Goal: Transaction & Acquisition: Book appointment/travel/reservation

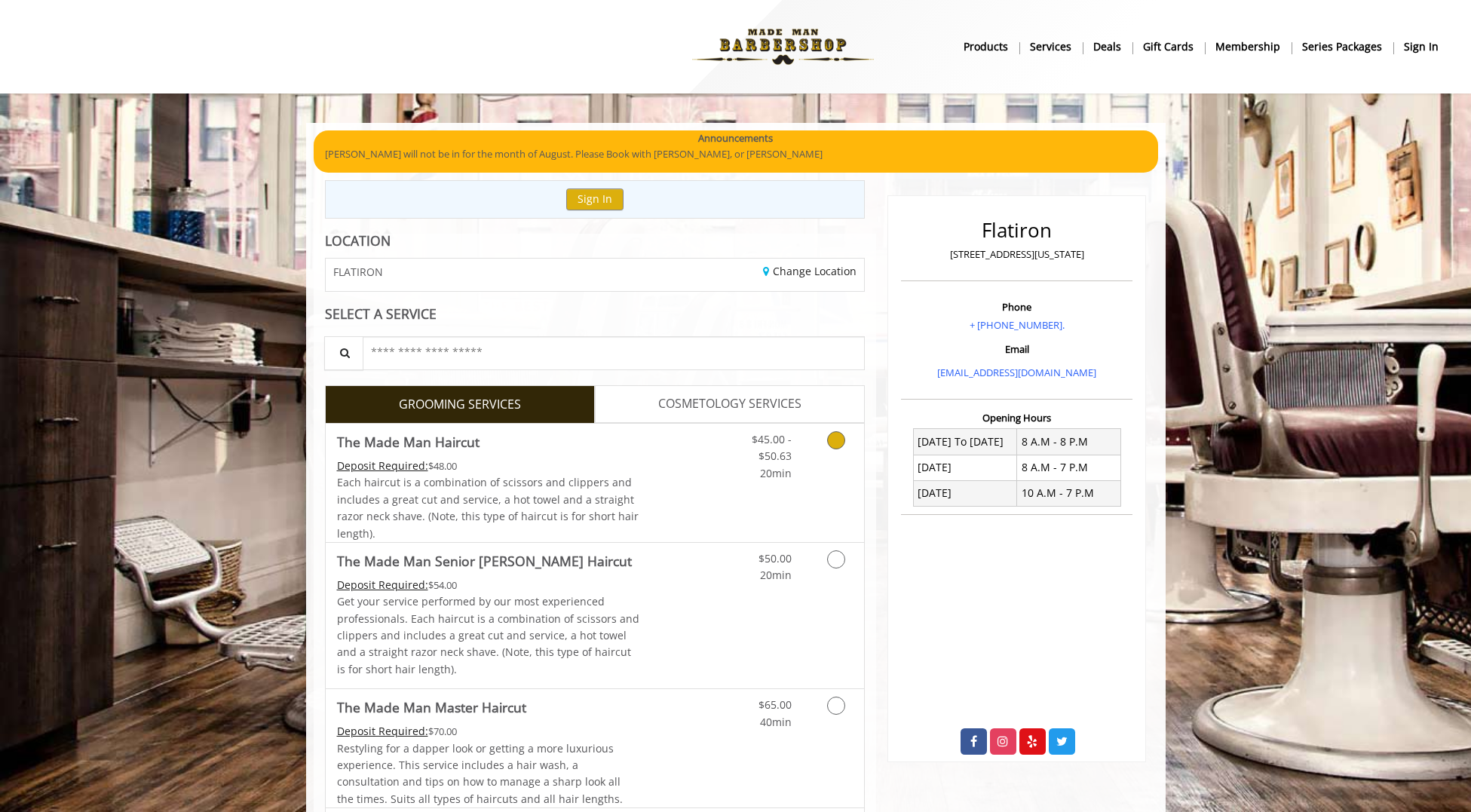
click at [834, 443] on icon "Grooming services" at bounding box center [836, 441] width 18 height 18
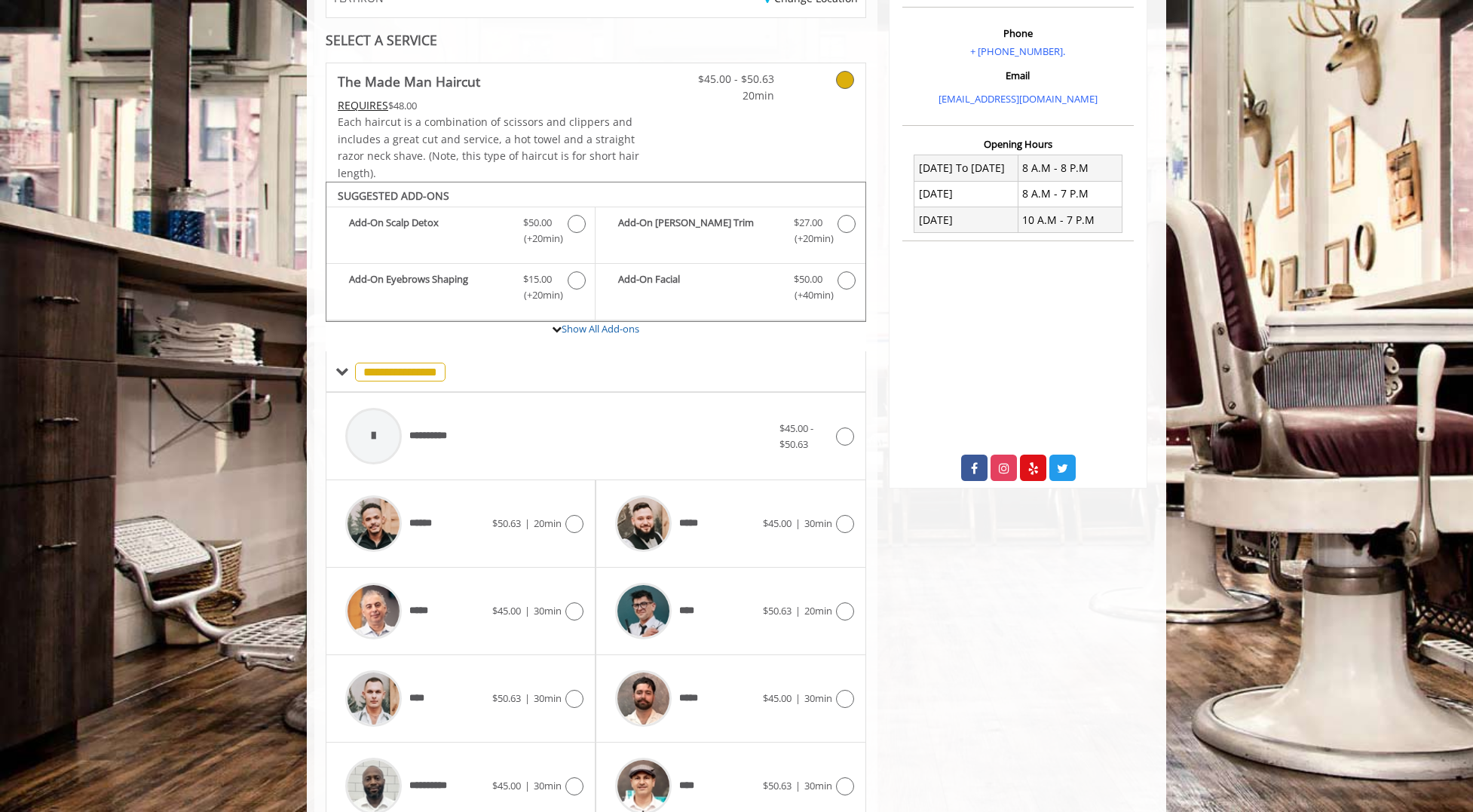
scroll to position [432, 0]
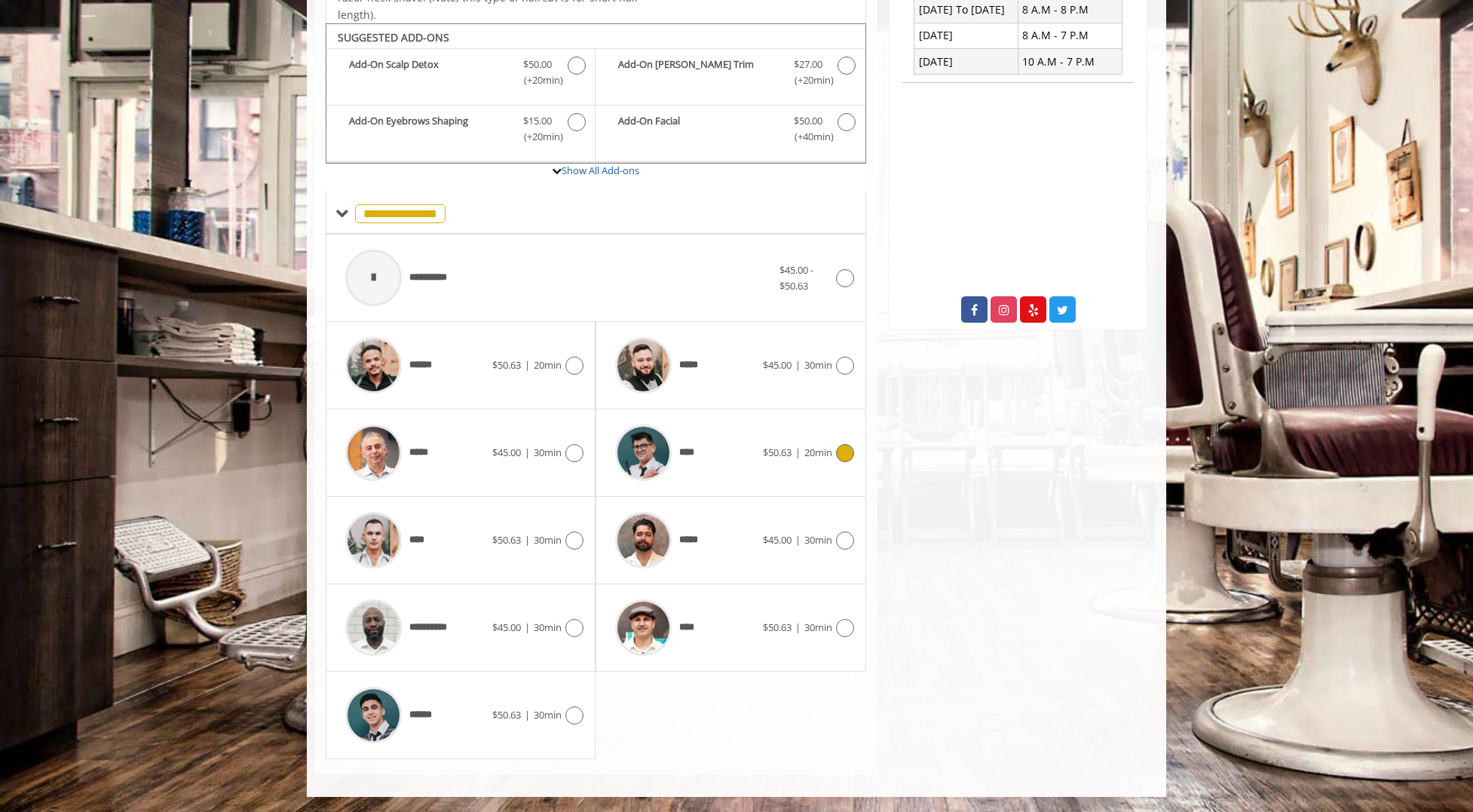
click at [841, 459] on icon at bounding box center [845, 453] width 18 height 18
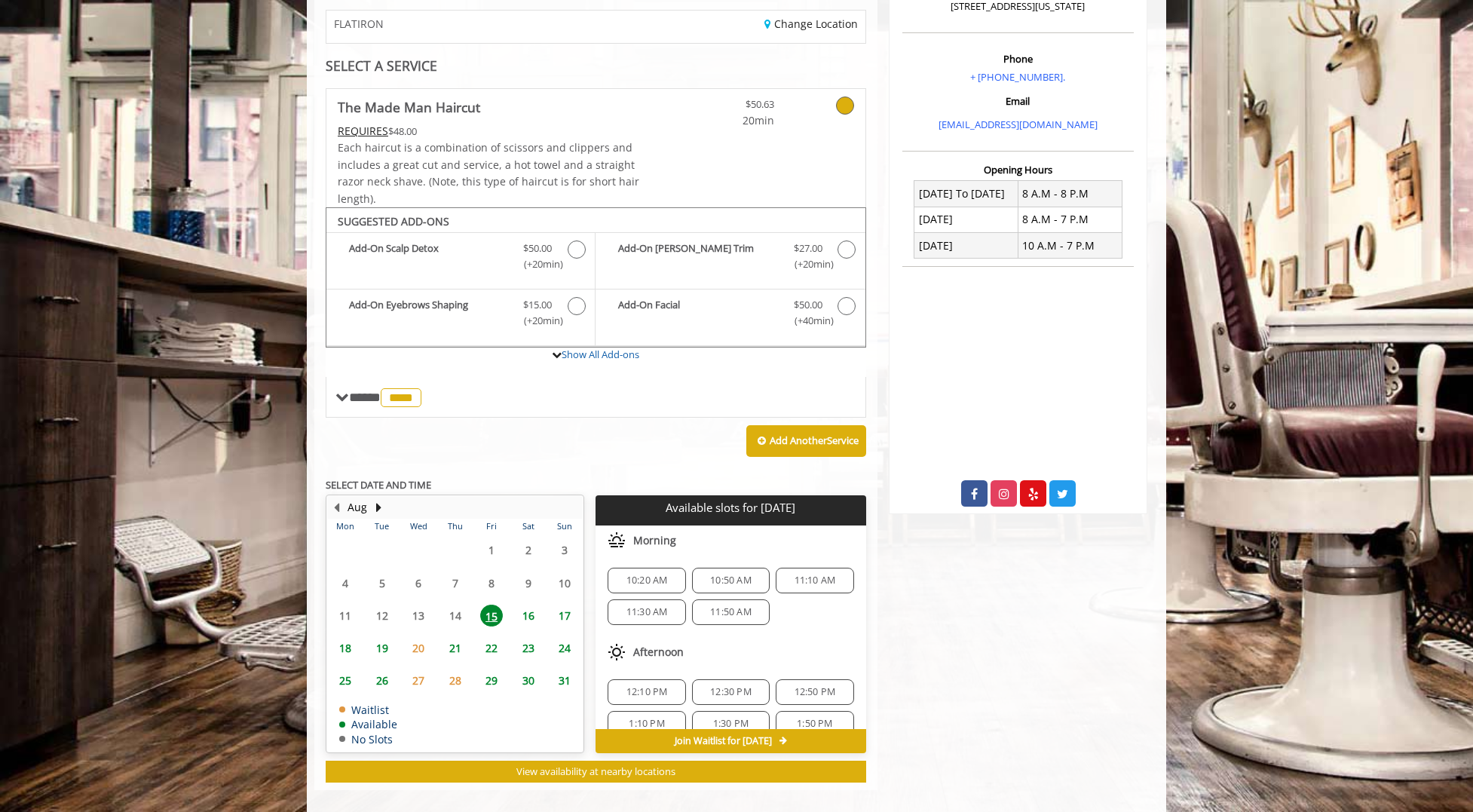
scroll to position [264, 0]
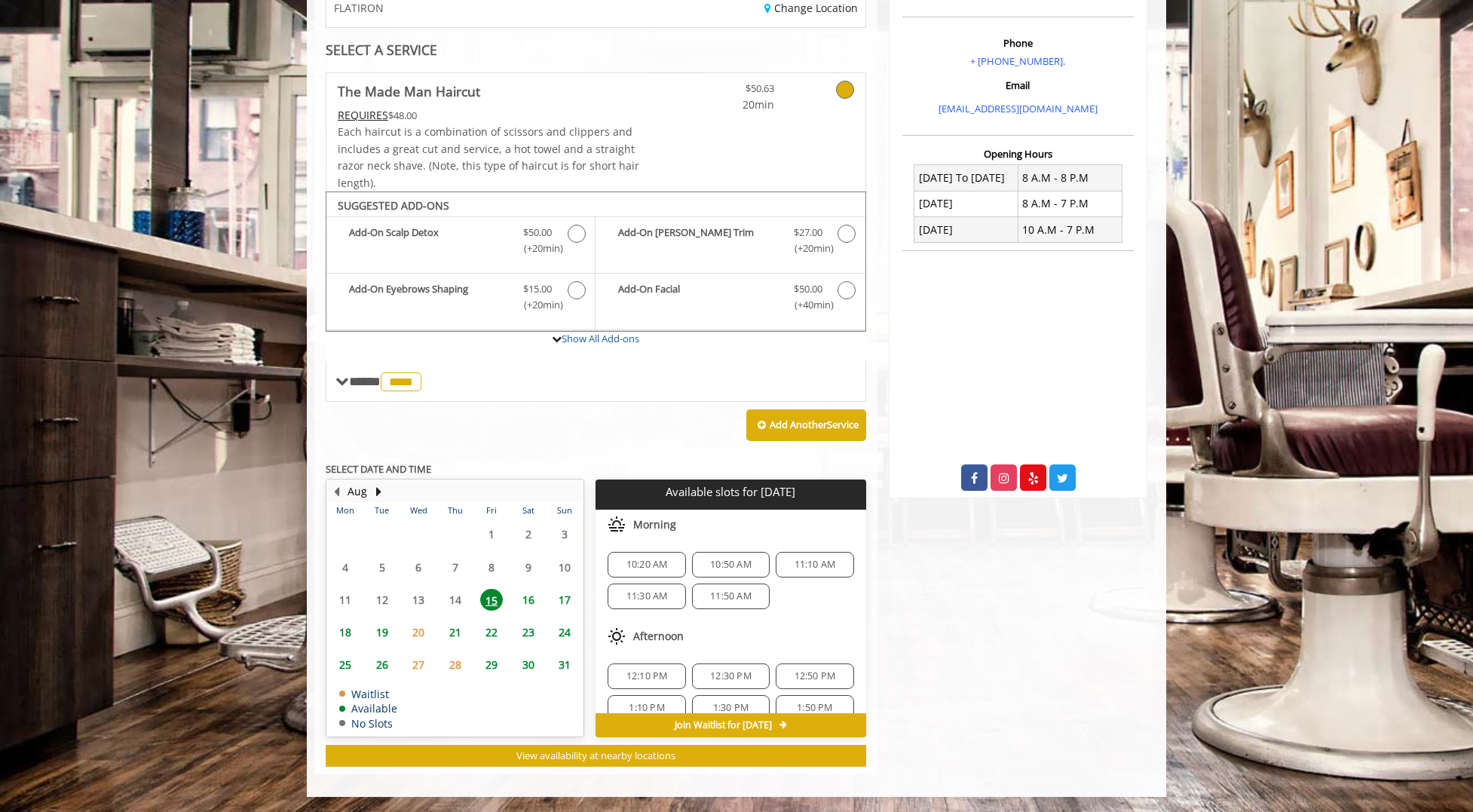
click at [658, 602] on span "11:30 AM" at bounding box center [647, 596] width 41 height 12
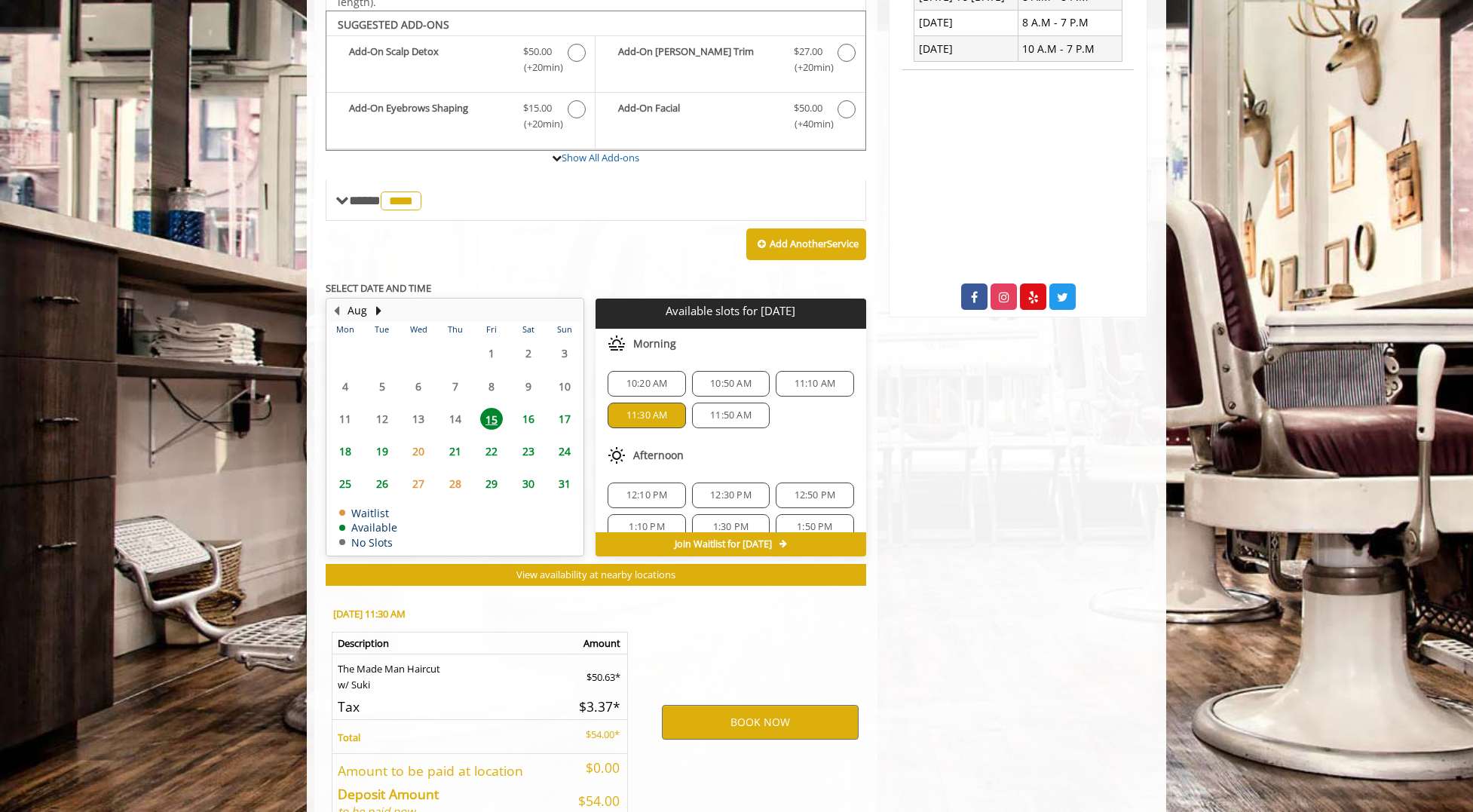
scroll to position [536, 0]
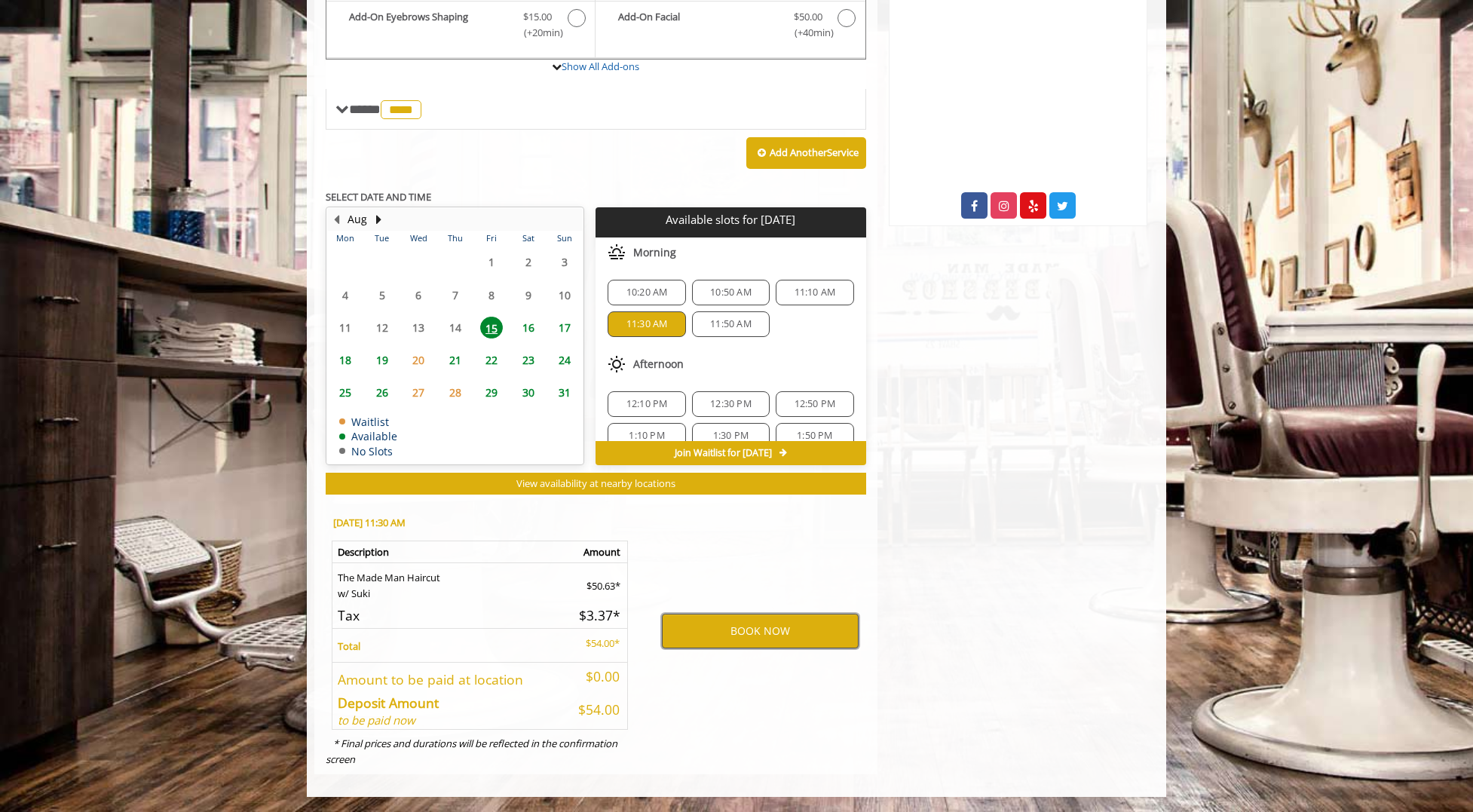
click at [732, 633] on button "BOOK NOW" at bounding box center [760, 631] width 196 height 35
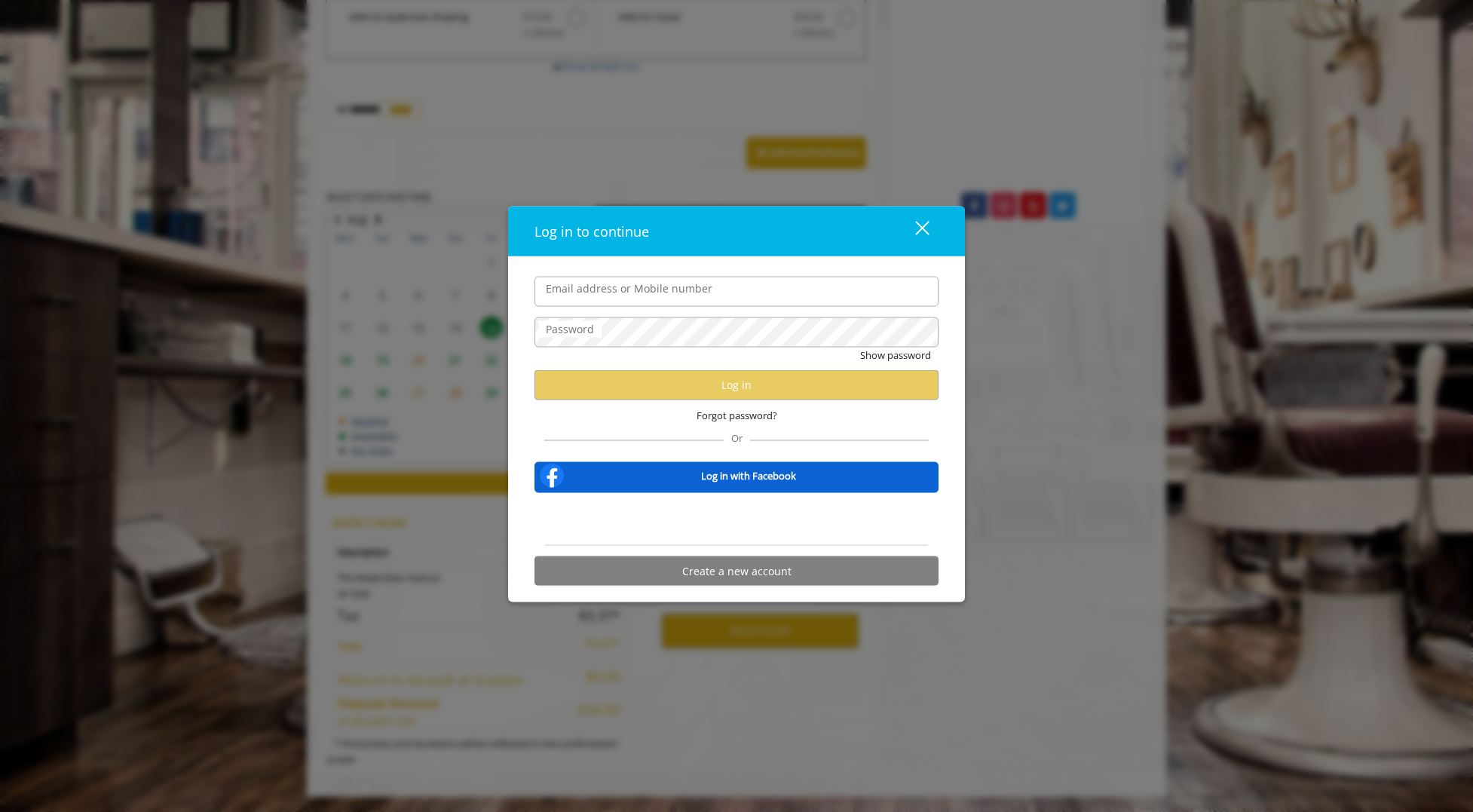
click at [617, 296] on input "Email address or Mobile number" at bounding box center [736, 291] width 404 height 30
type input "**********"
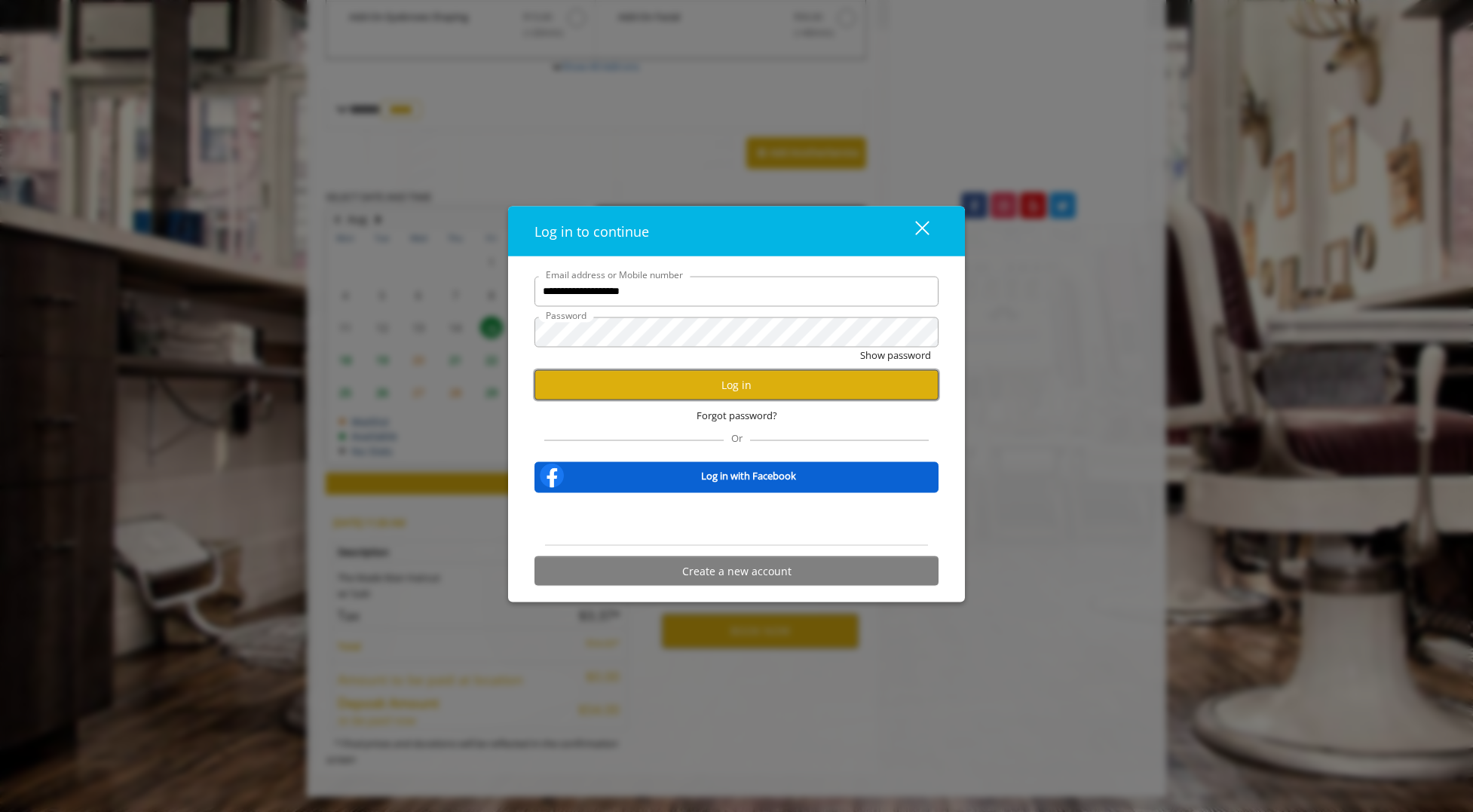
click at [649, 394] on button "Log in" at bounding box center [736, 385] width 404 height 30
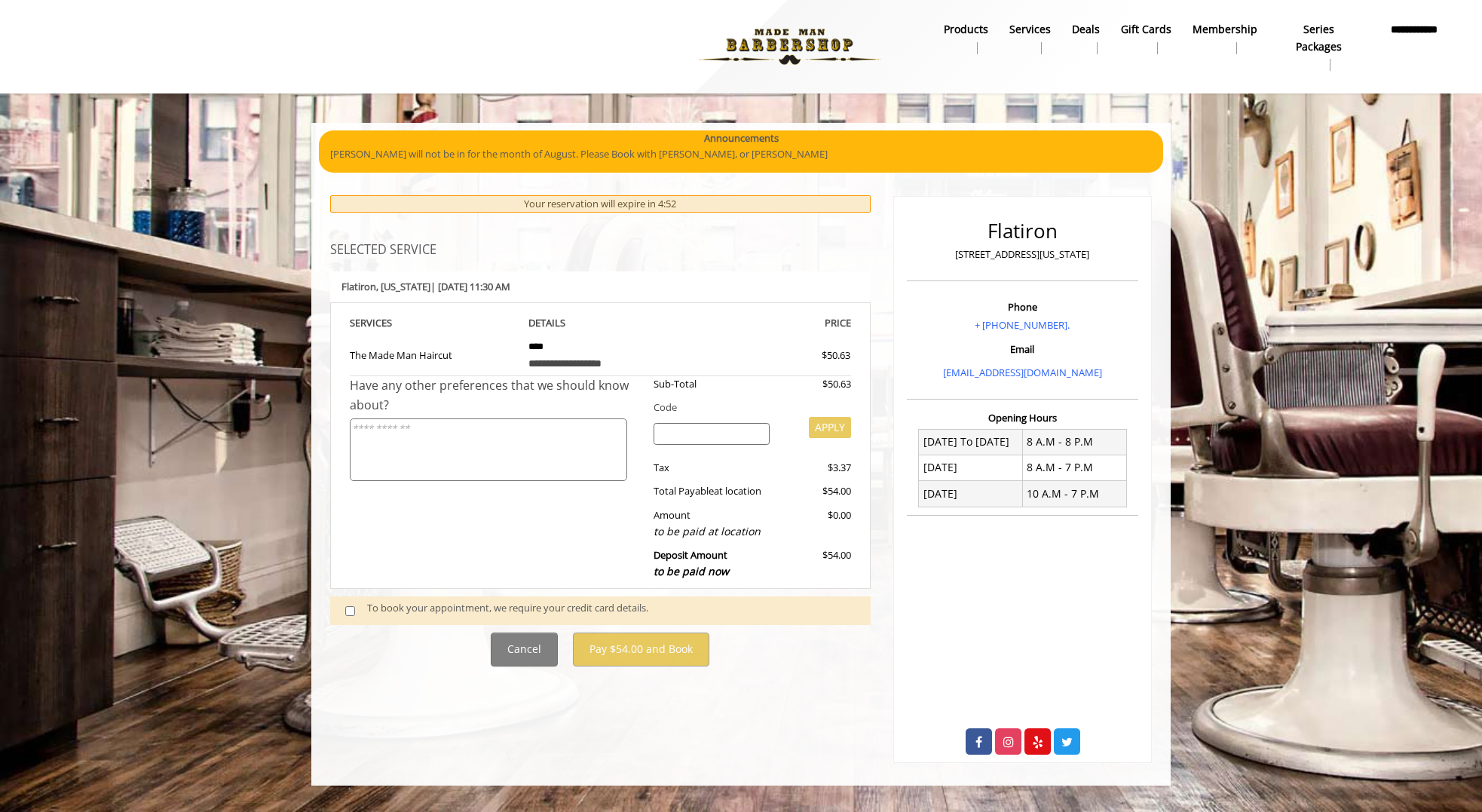
click at [359, 611] on span at bounding box center [356, 610] width 44 height 21
click at [344, 611] on span at bounding box center [356, 610] width 44 height 21
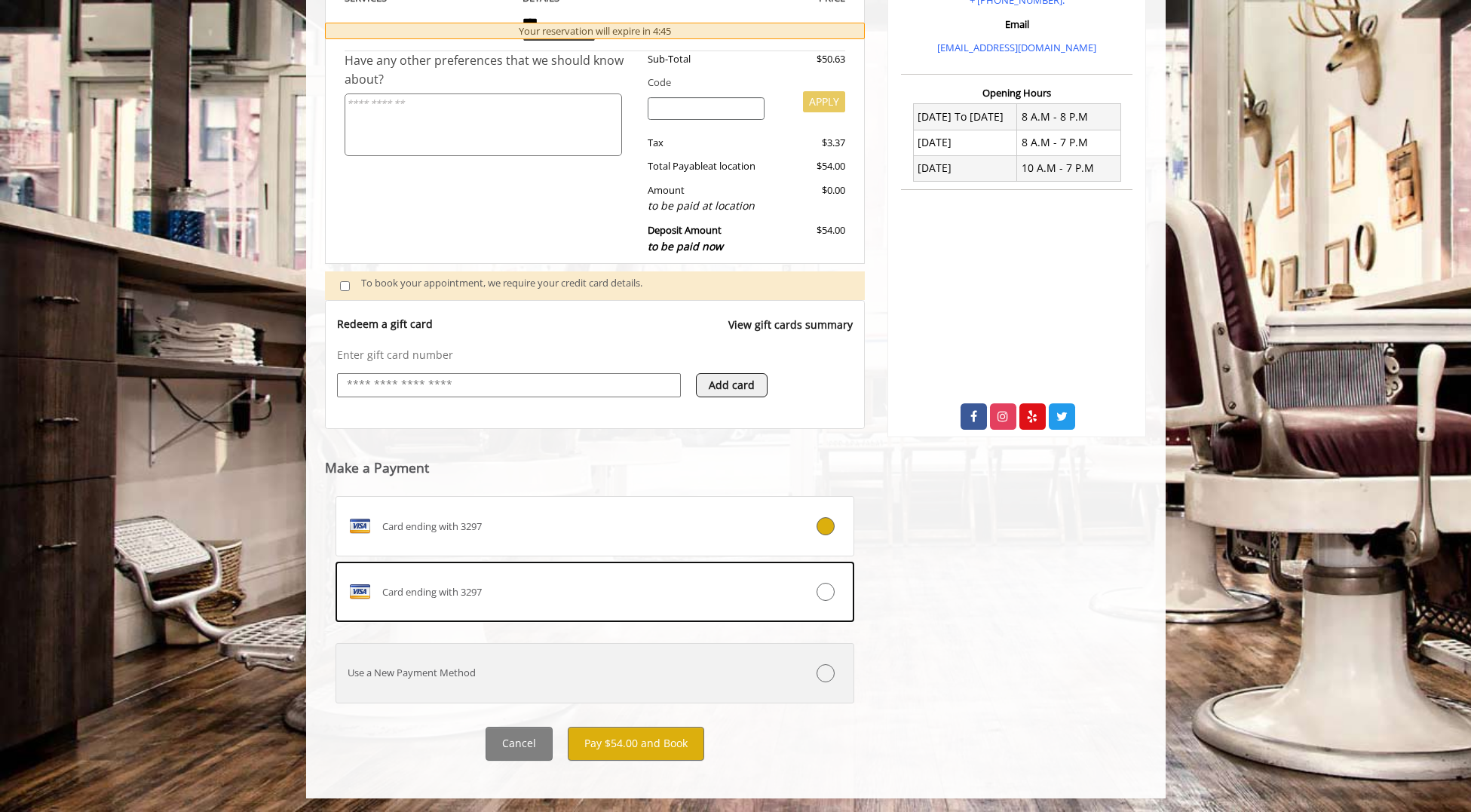
scroll to position [326, 0]
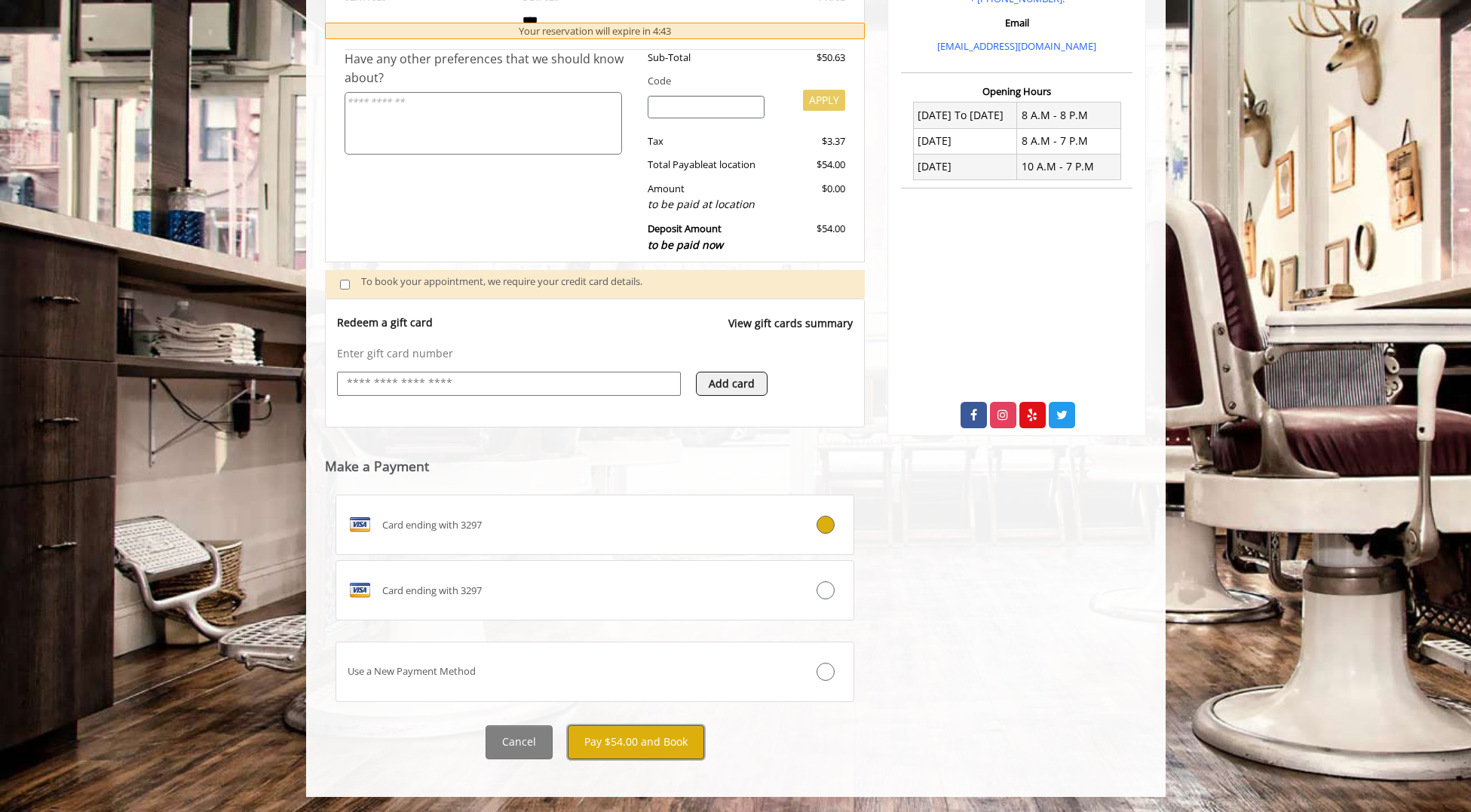
click at [646, 744] on button "Pay $54.00 and Book" at bounding box center [636, 741] width 136 height 34
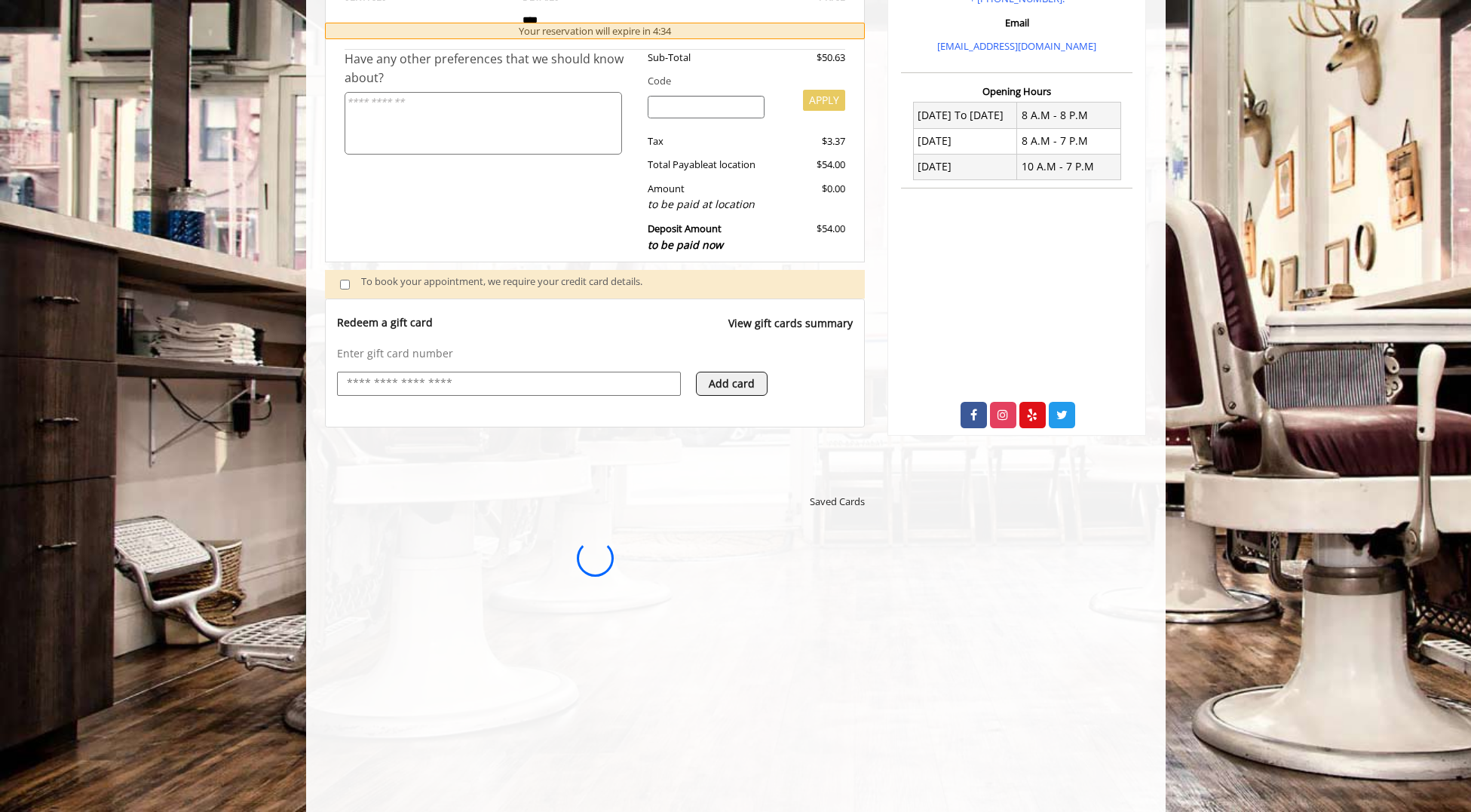
scroll to position [0, 0]
